Goal: Communication & Community: Answer question/provide support

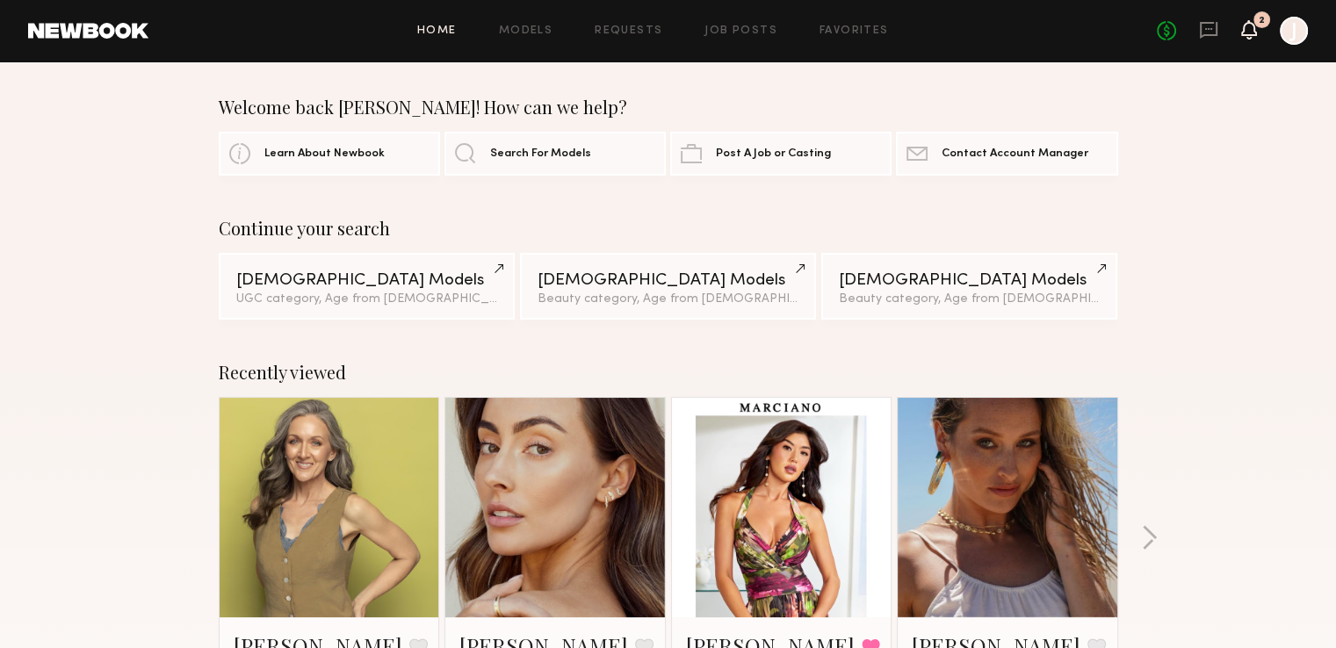
click at [1252, 33] on div "No fees up to $5,000 2 J" at bounding box center [1231, 31] width 151 height 28
click at [1252, 33] on icon at bounding box center [1249, 29] width 14 height 12
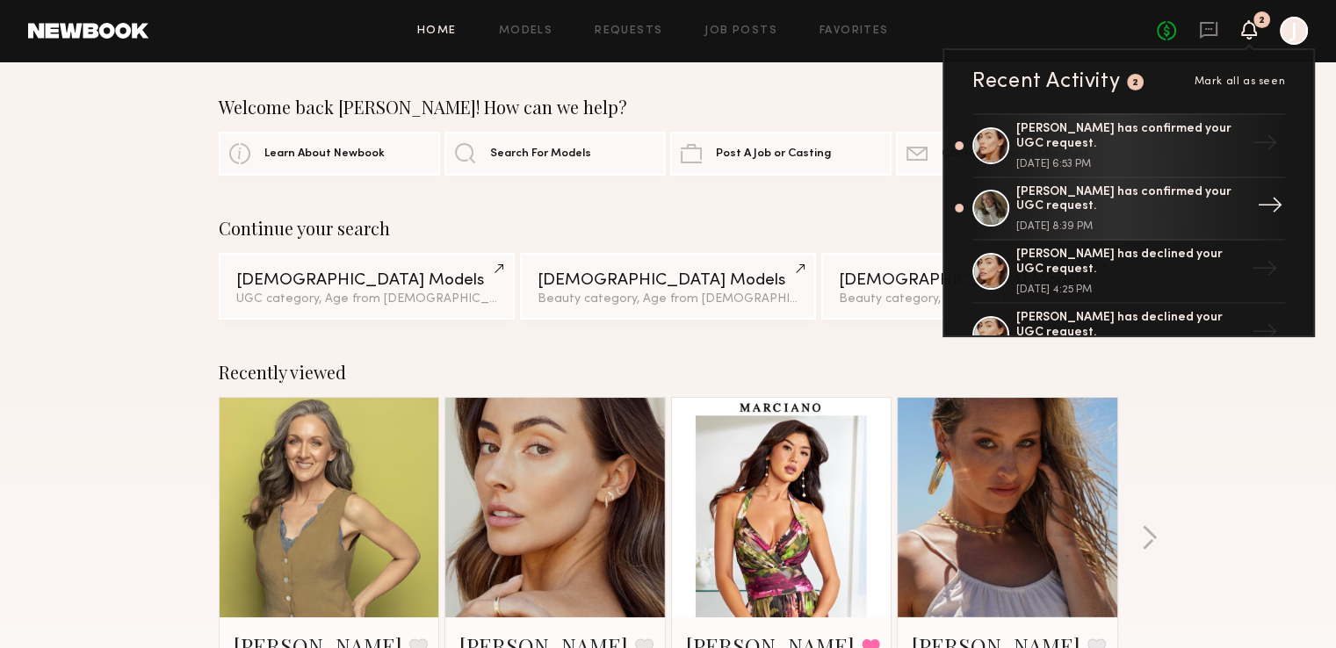
click at [1235, 213] on link "[PERSON_NAME] has confirmed your UGC request. [DATE] 8:39 PM →" at bounding box center [1128, 209] width 313 height 63
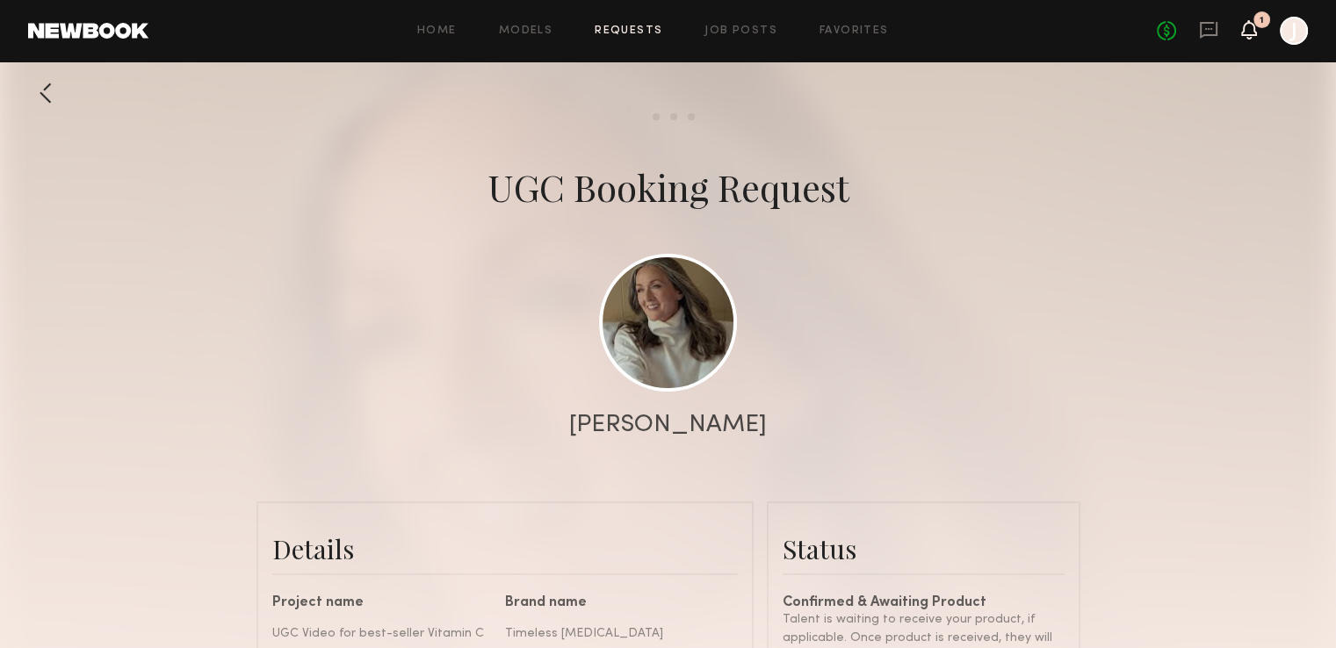
click at [1256, 29] on icon at bounding box center [1249, 29] width 16 height 19
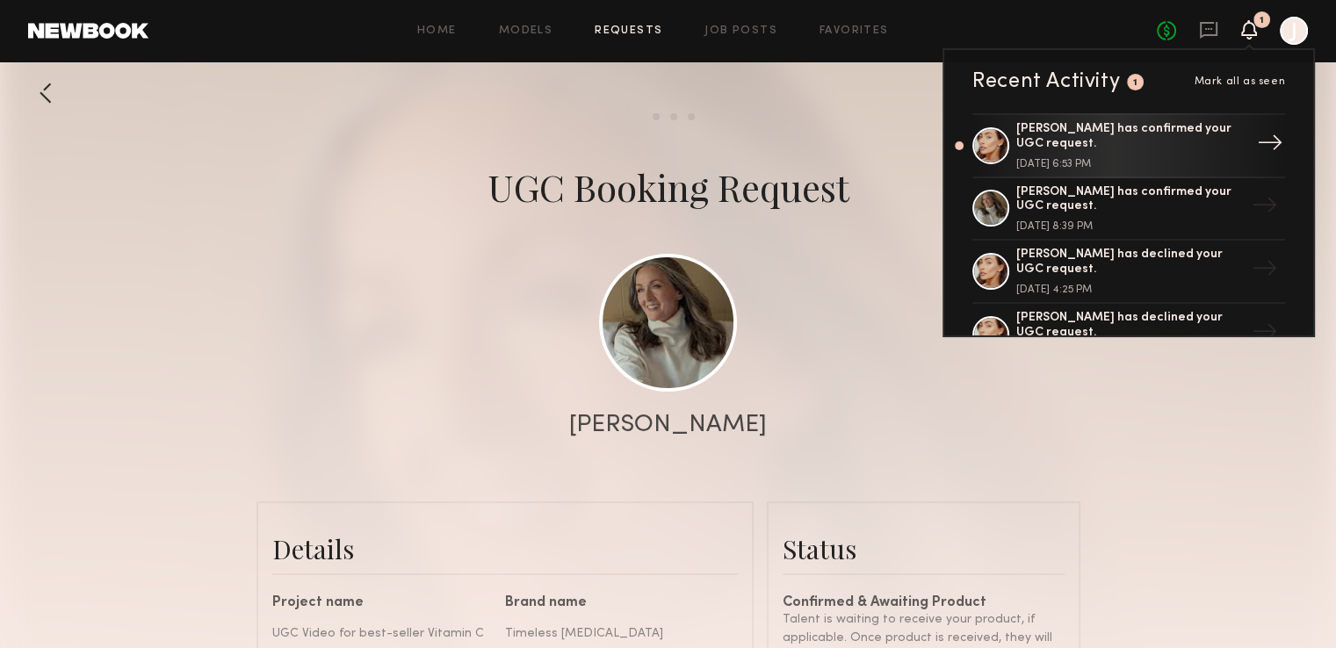
scroll to position [1419, 0]
click at [1249, 134] on div "→" at bounding box center [1269, 146] width 40 height 46
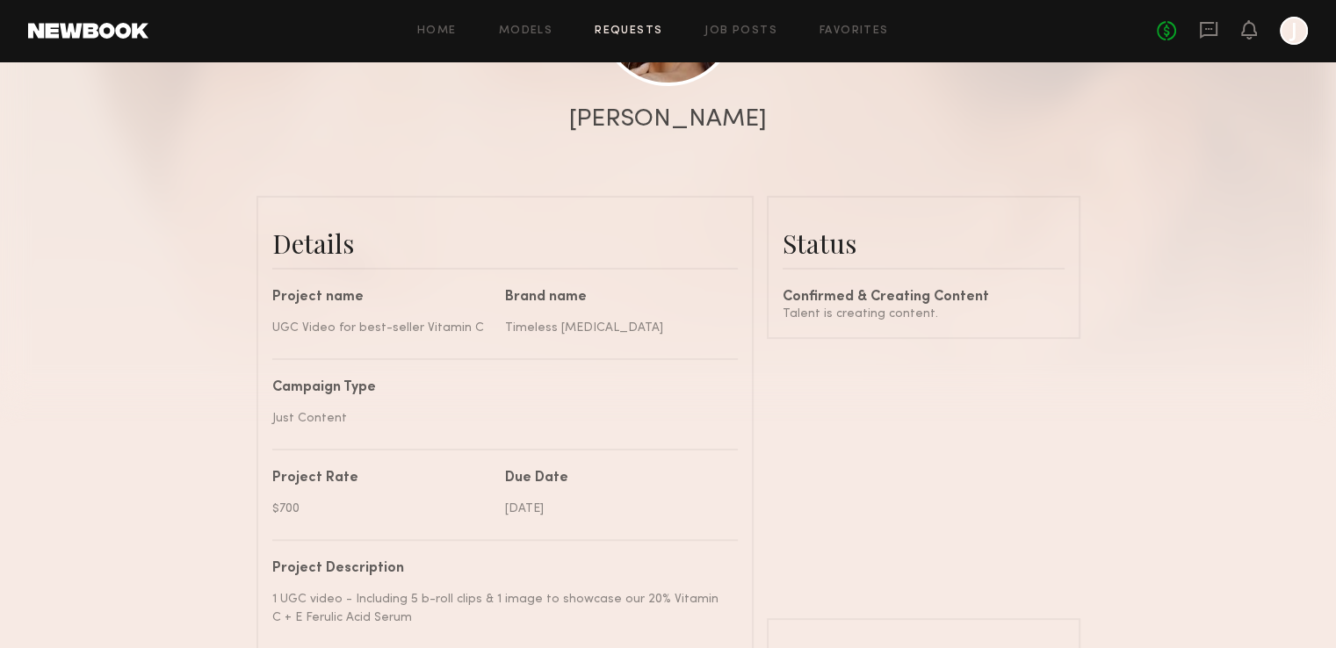
scroll to position [293, 0]
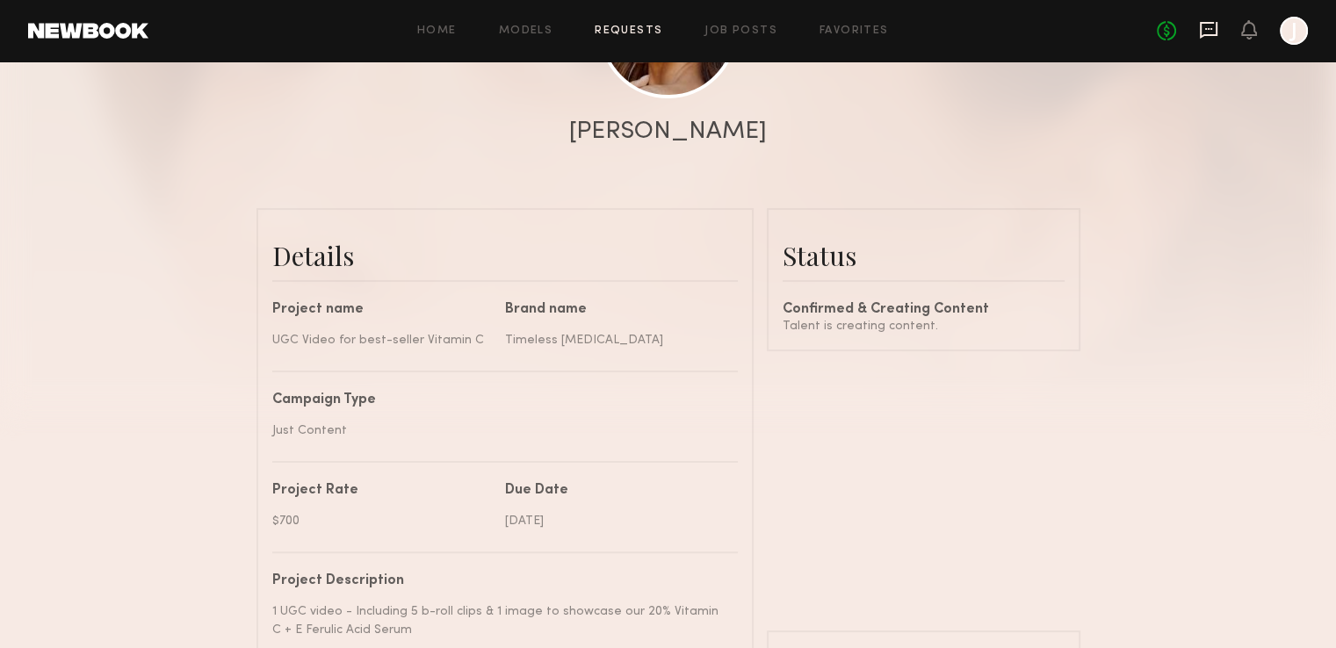
click at [1212, 35] on icon at bounding box center [1208, 30] width 18 height 17
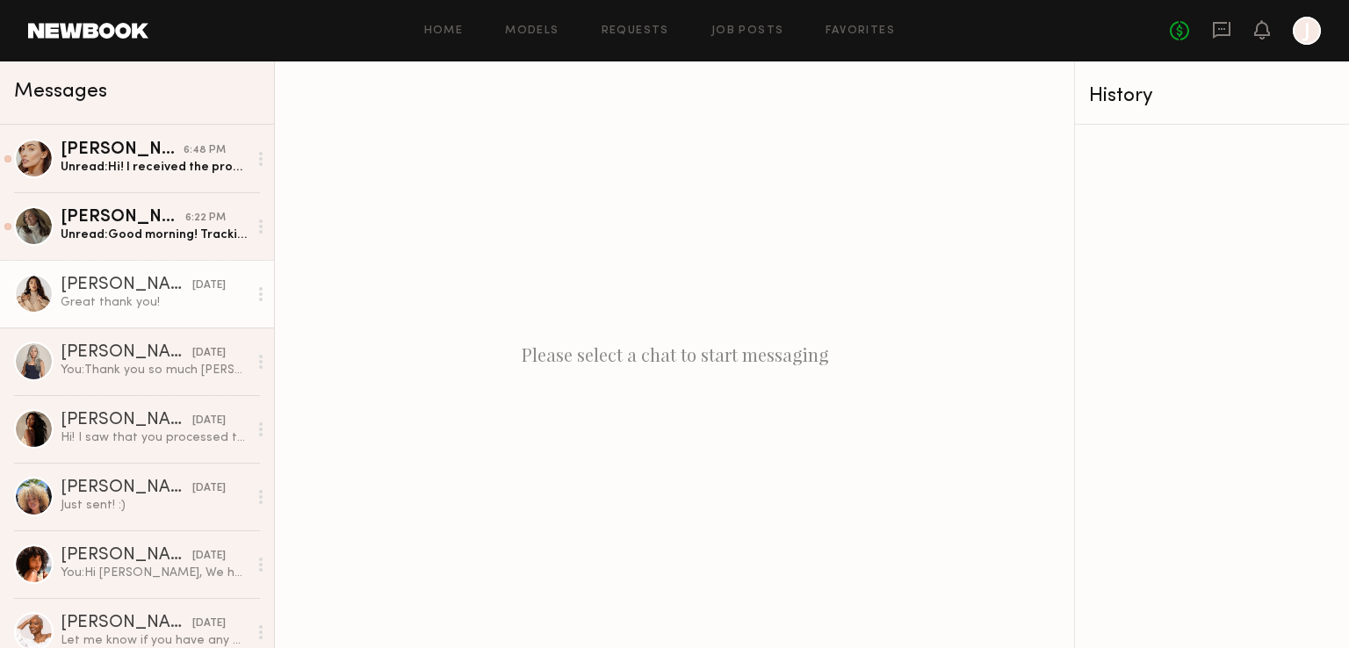
click at [138, 290] on div "[PERSON_NAME]" at bounding box center [127, 286] width 132 height 18
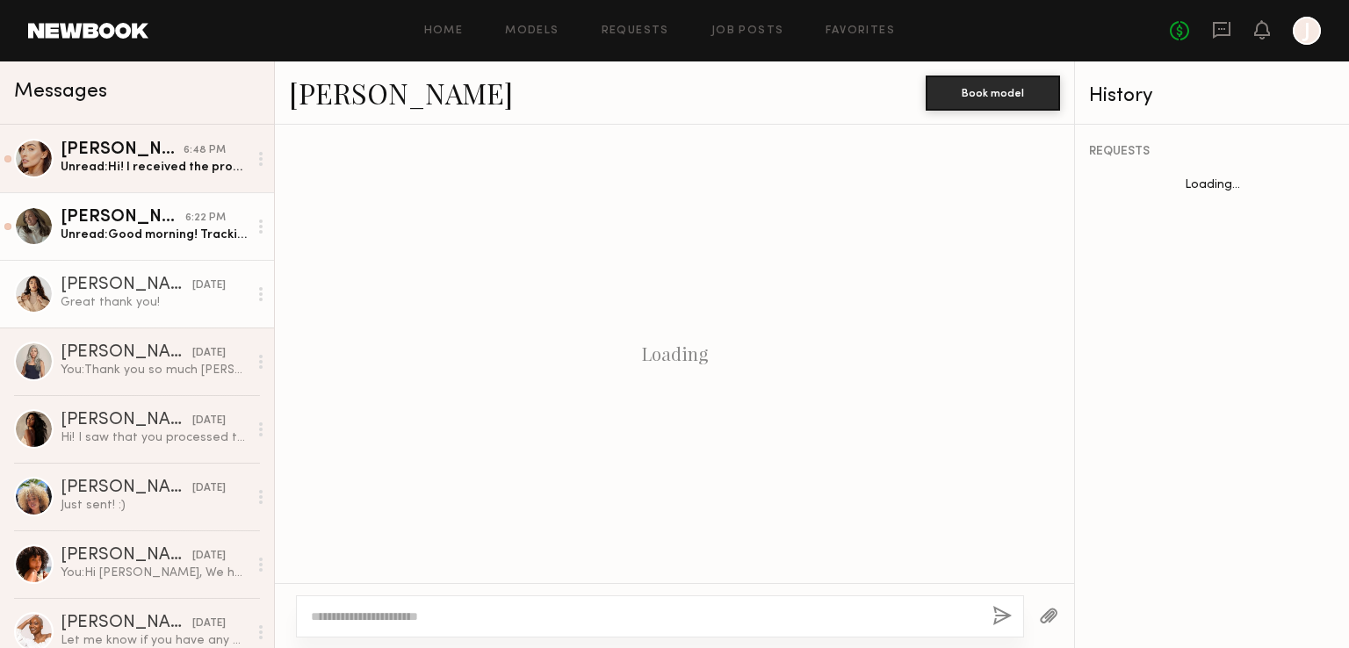
scroll to position [977, 0]
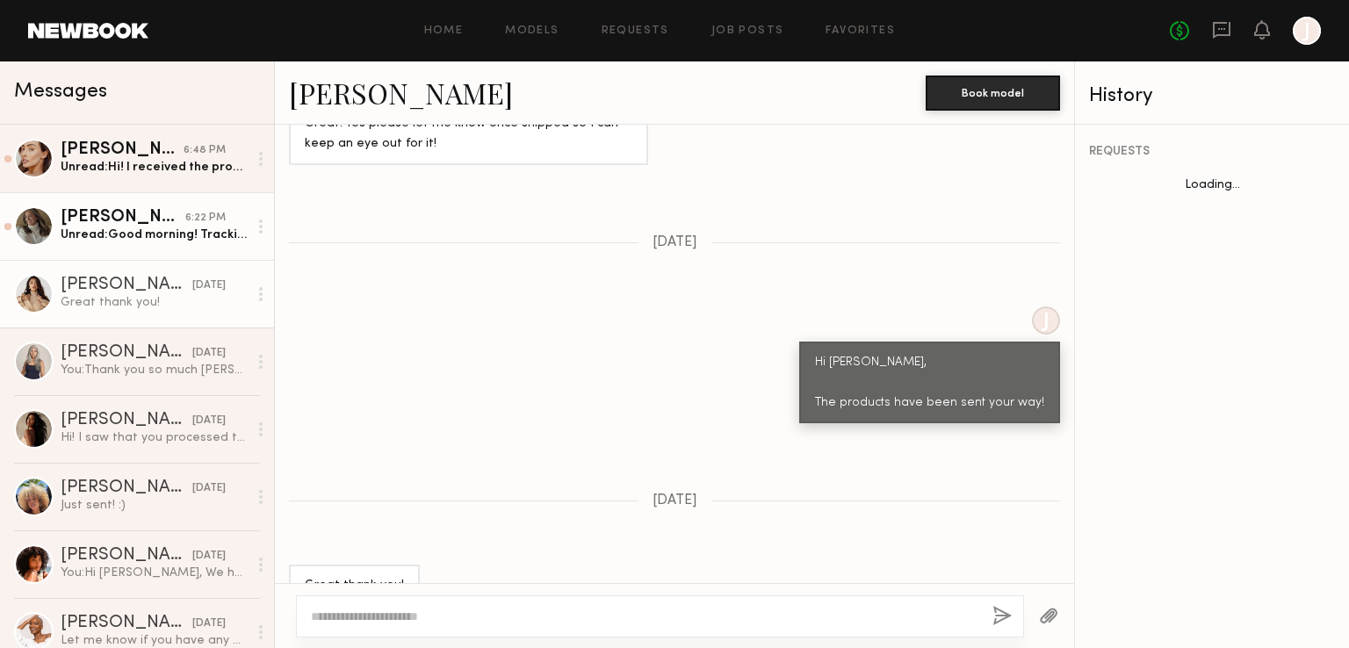
click at [155, 250] on link "[PERSON_NAME] 6:22 PM Unread: Good morning! Tracking shows I will be receiving …" at bounding box center [137, 226] width 274 height 68
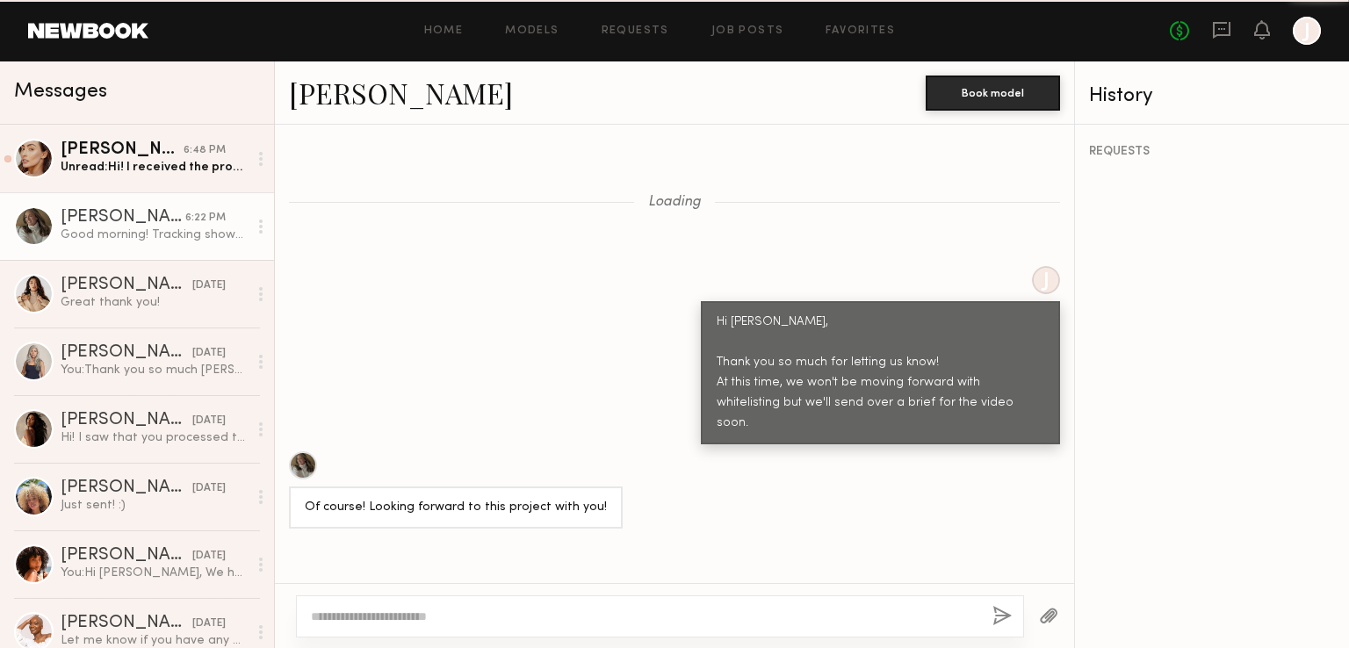
scroll to position [1152, 0]
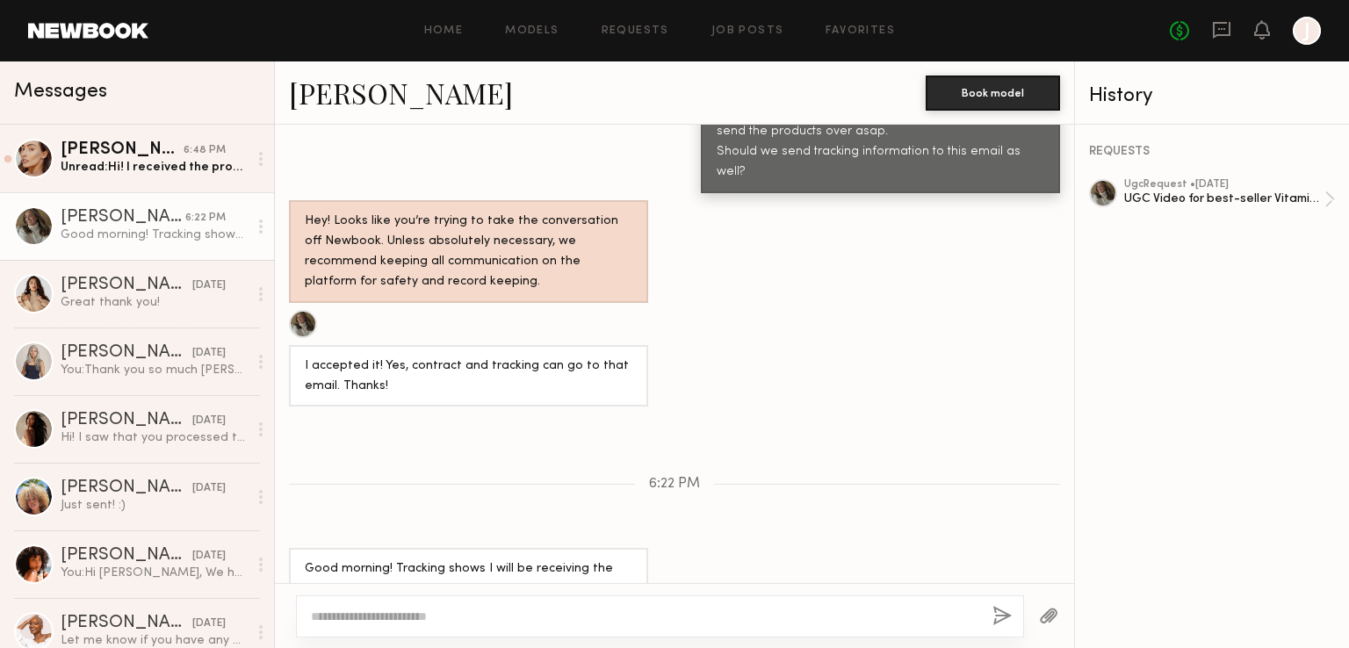
click at [479, 612] on textarea at bounding box center [644, 617] width 667 height 18
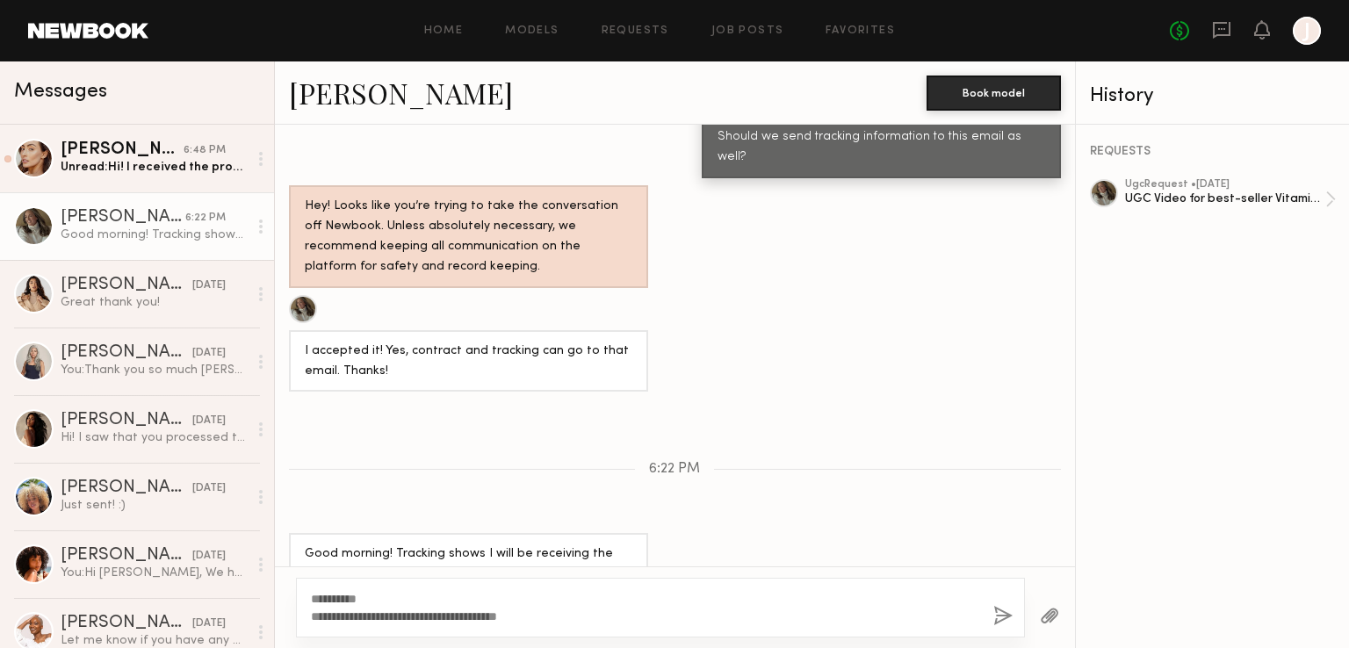
drag, startPoint x: 615, startPoint y: 619, endPoint x: 406, endPoint y: 598, distance: 210.0
click at [406, 598] on textarea "**********" at bounding box center [645, 607] width 668 height 35
type textarea "**********"
click at [1000, 615] on button "button" at bounding box center [1002, 617] width 19 height 22
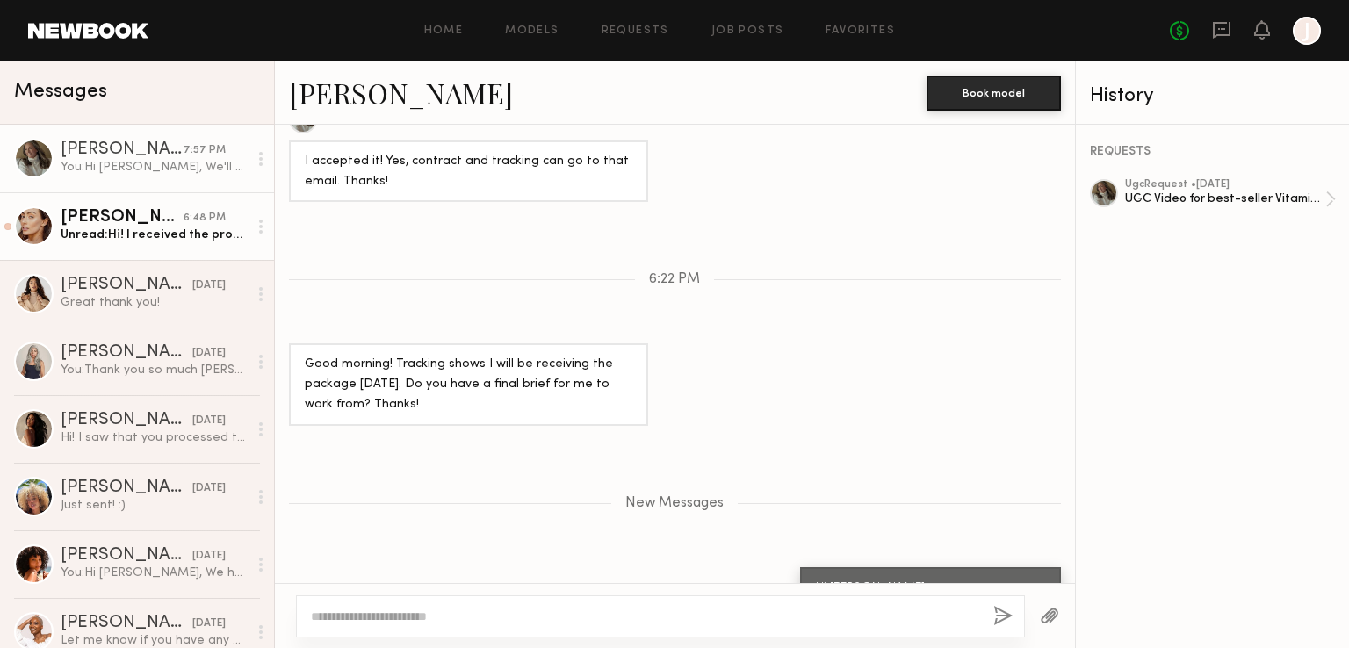
click at [184, 221] on div "6:48 PM" at bounding box center [205, 218] width 42 height 17
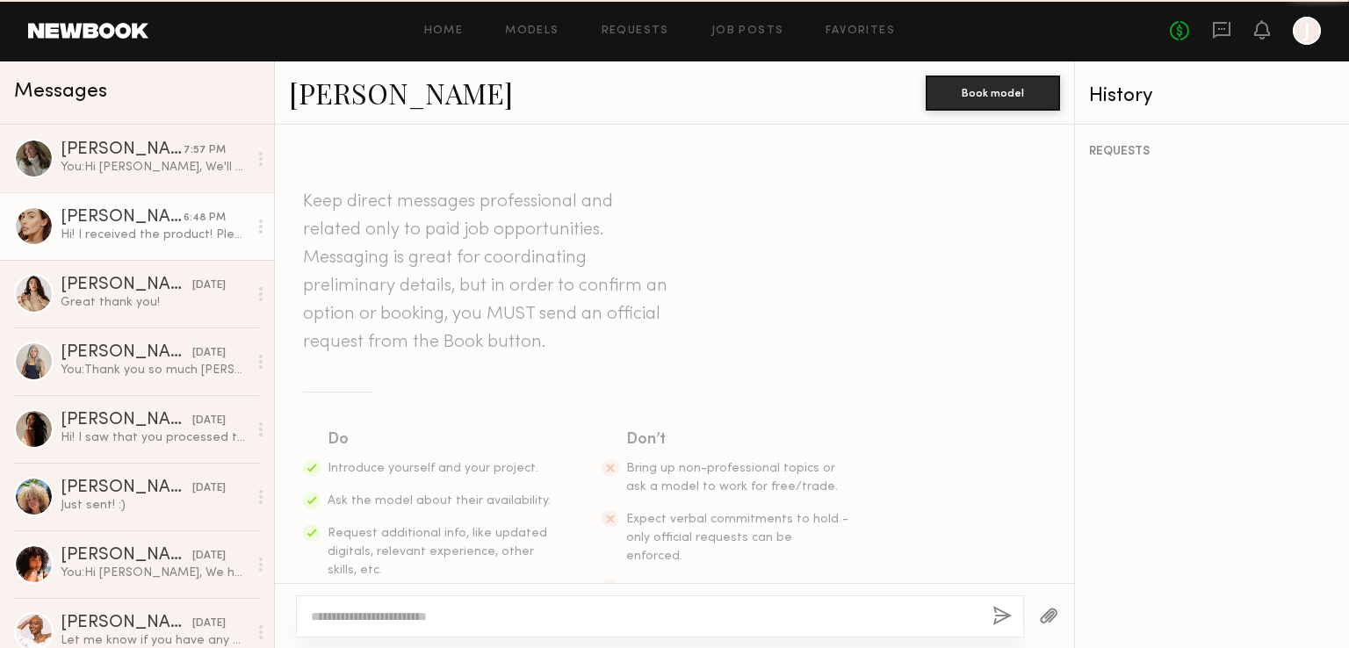
scroll to position [1001, 0]
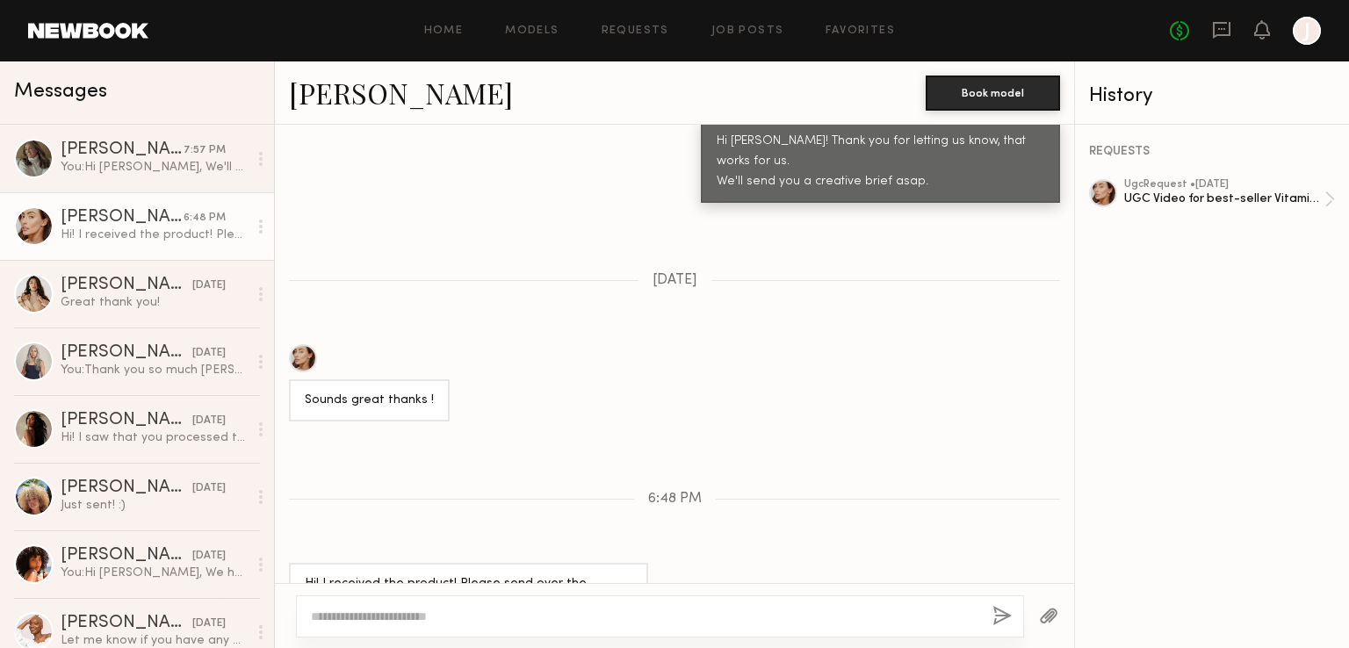
click at [436, 613] on textarea at bounding box center [644, 617] width 667 height 18
click at [356, 591] on textarea "**********" at bounding box center [645, 607] width 668 height 35
type textarea "**********"
click at [996, 617] on button "button" at bounding box center [1002, 617] width 19 height 22
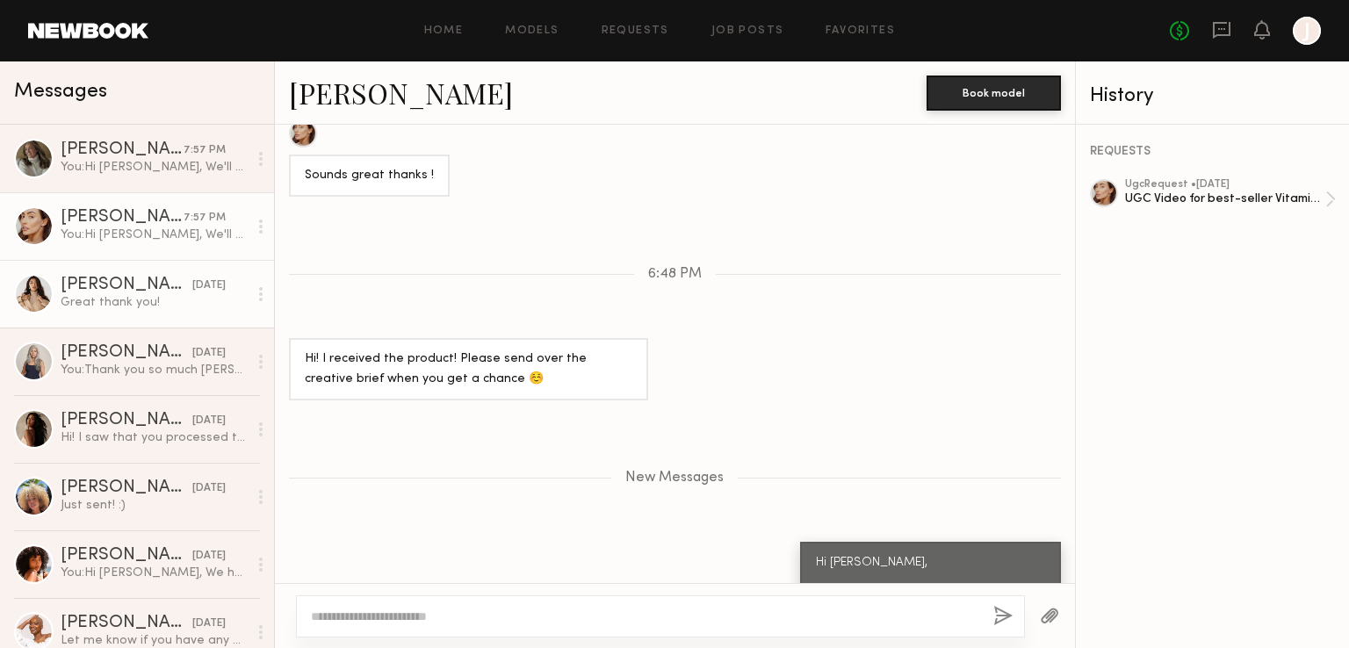
click at [135, 308] on div "Great thank you!" at bounding box center [154, 302] width 187 height 17
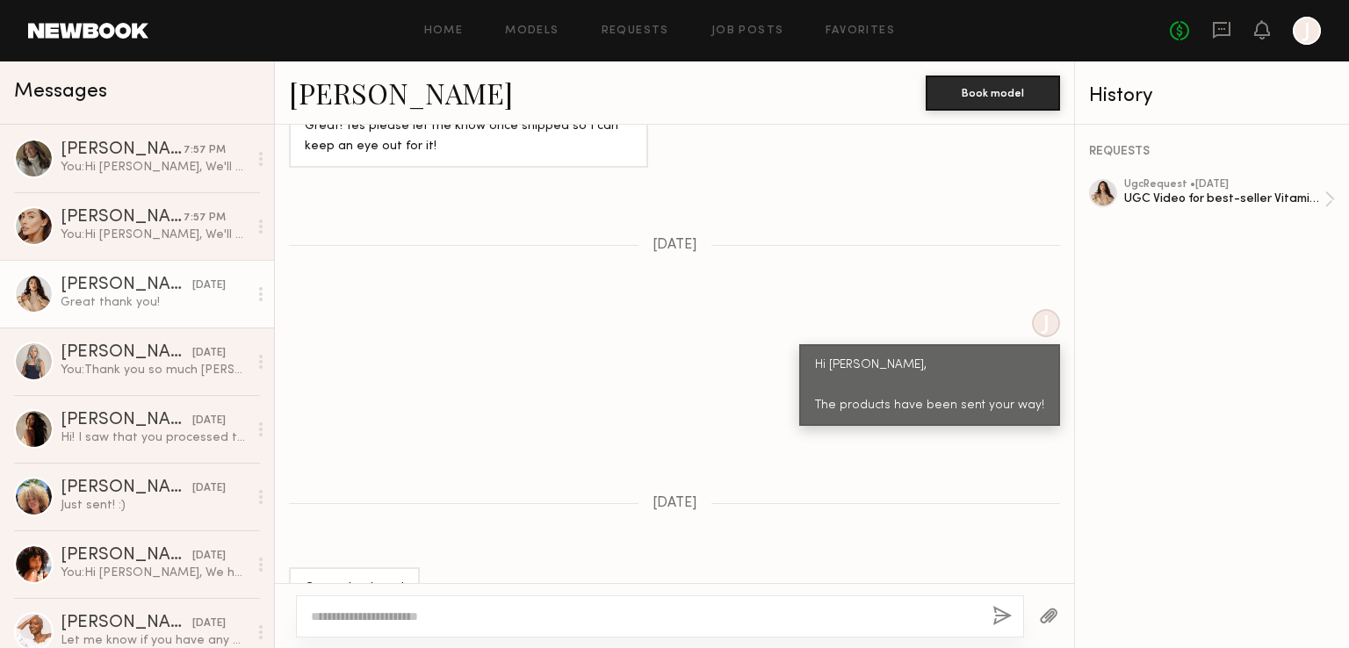
scroll to position [976, 0]
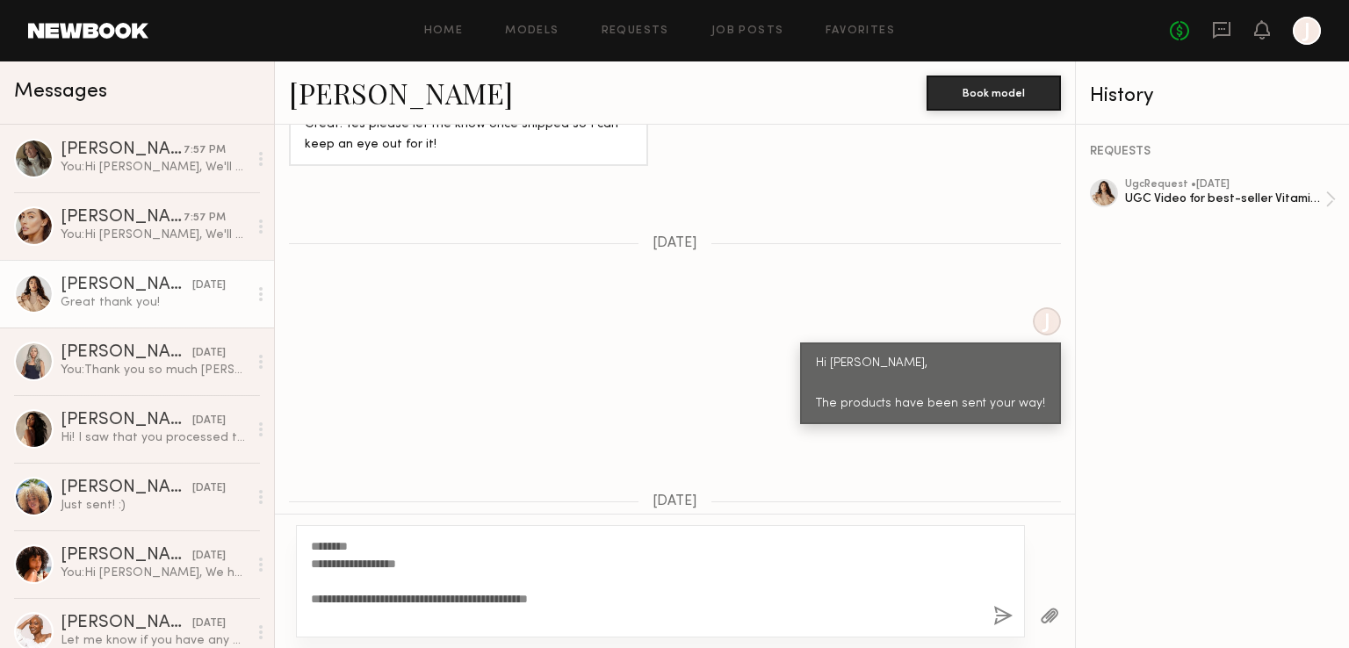
type textarea "**********"
click at [1001, 615] on button "button" at bounding box center [1002, 617] width 19 height 22
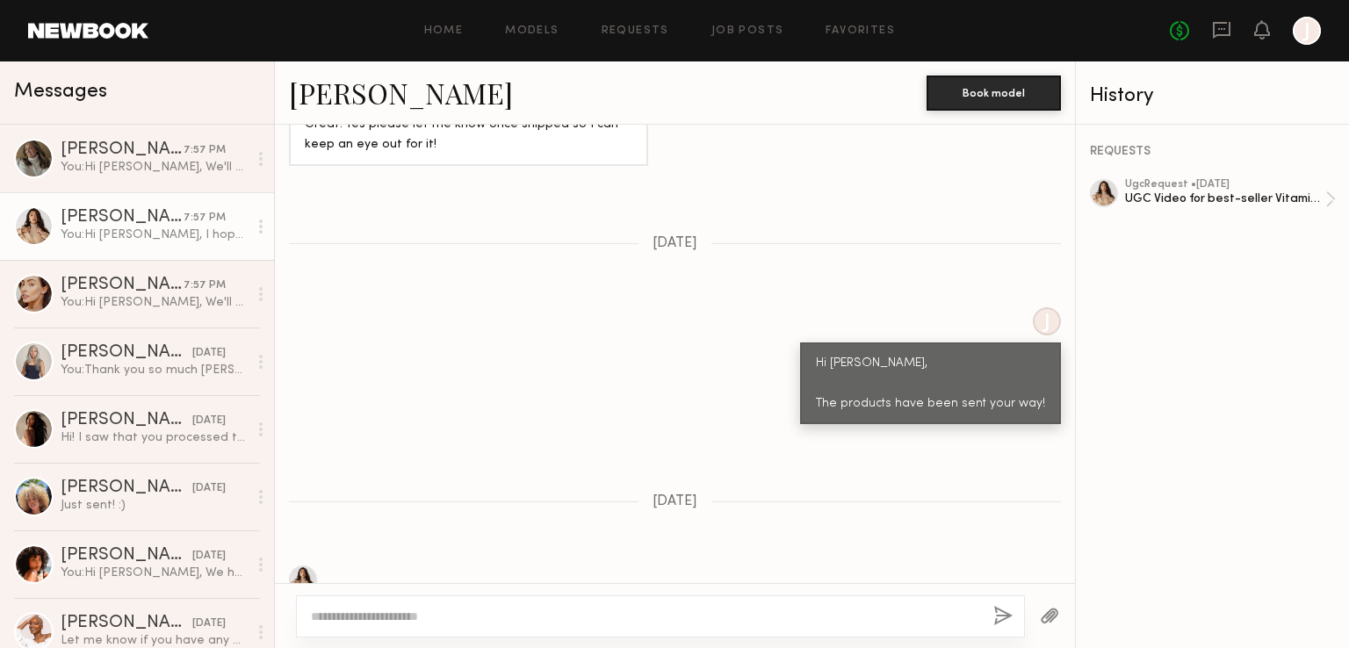
scroll to position [1394, 0]
